Goal: Find specific page/section

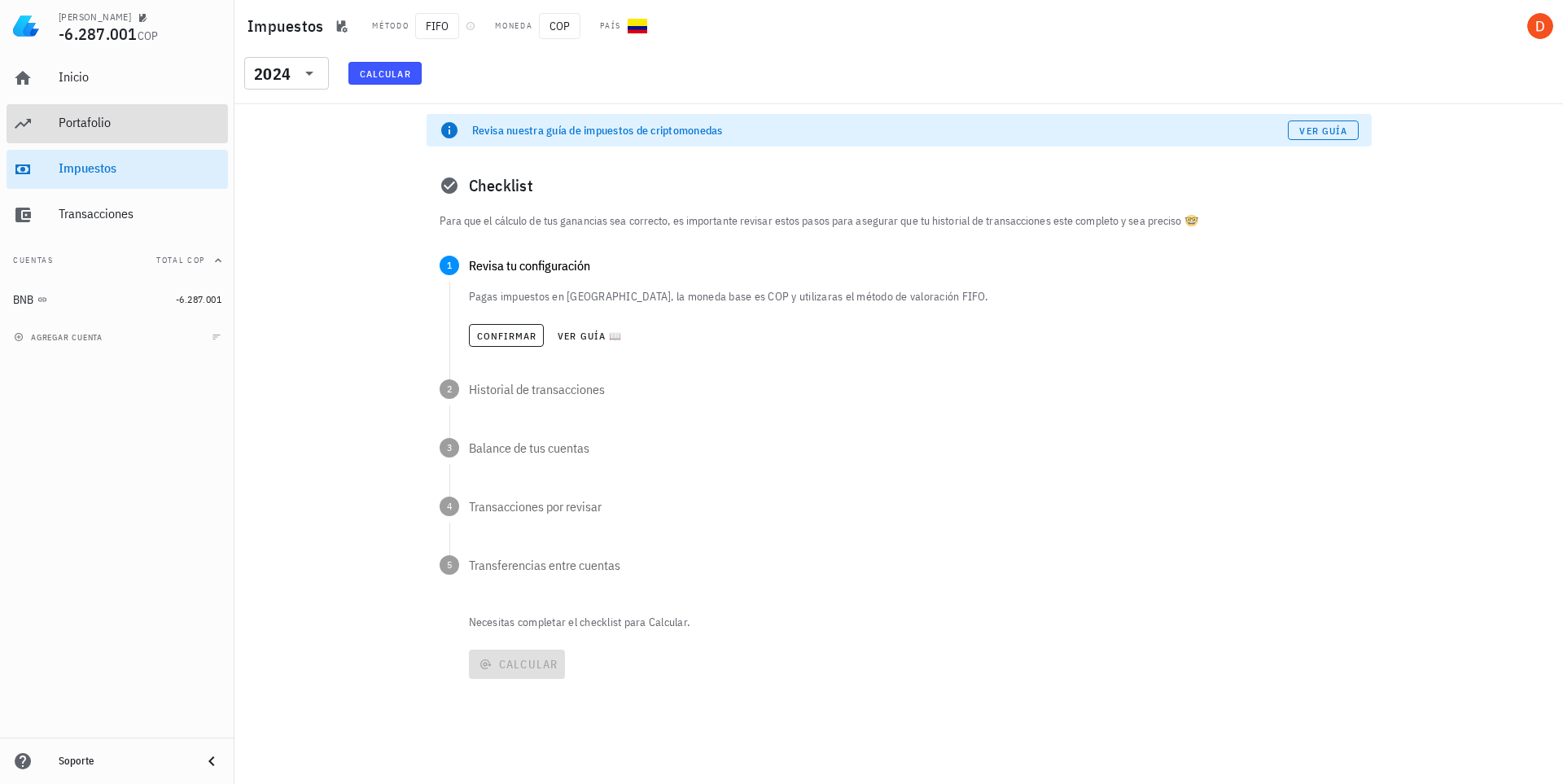
click at [71, 116] on div "Portafolio" at bounding box center [140, 122] width 163 height 15
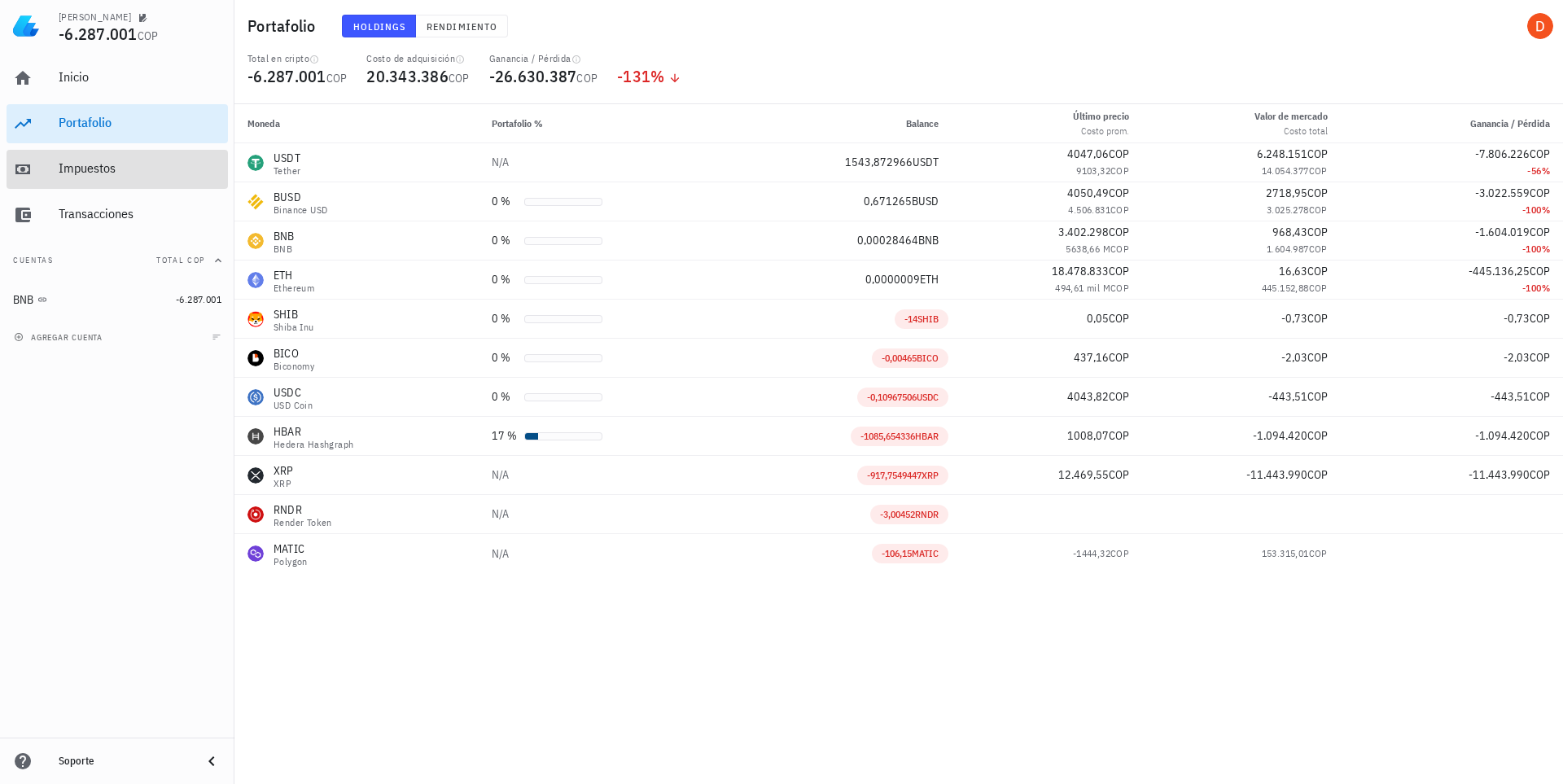
click at [82, 177] on div "Impuestos" at bounding box center [140, 168] width 163 height 37
